Goal: Information Seeking & Learning: Learn about a topic

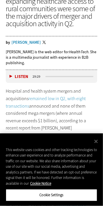
scroll to position [147, 0]
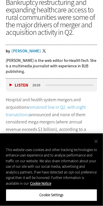
click at [96, 142] on button "Close" at bounding box center [96, 141] width 13 height 13
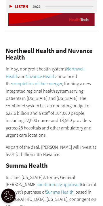
scroll to position [473, 0]
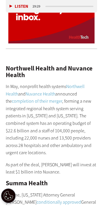
click at [73, 83] on link "Northwell Health" at bounding box center [45, 90] width 79 height 14
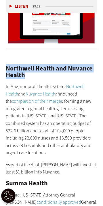
drag, startPoint x: 3, startPoint y: 69, endPoint x: 27, endPoint y: 73, distance: 24.2
copy h2 "Northwell Health and Nuvance Health"
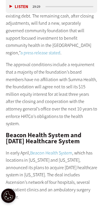
scroll to position [776, 0]
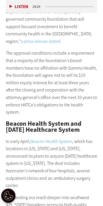
drag, startPoint x: 7, startPoint y: 106, endPoint x: 94, endPoint y: 111, distance: 88.0
click at [94, 121] on h2 "Beacon Health System and [DATE] Healthcare System" at bounding box center [52, 127] width 92 height 13
copy h2 "Beacon Health System and [DATE] Healthcare System"
